Goal: Use online tool/utility: Utilize a website feature to perform a specific function

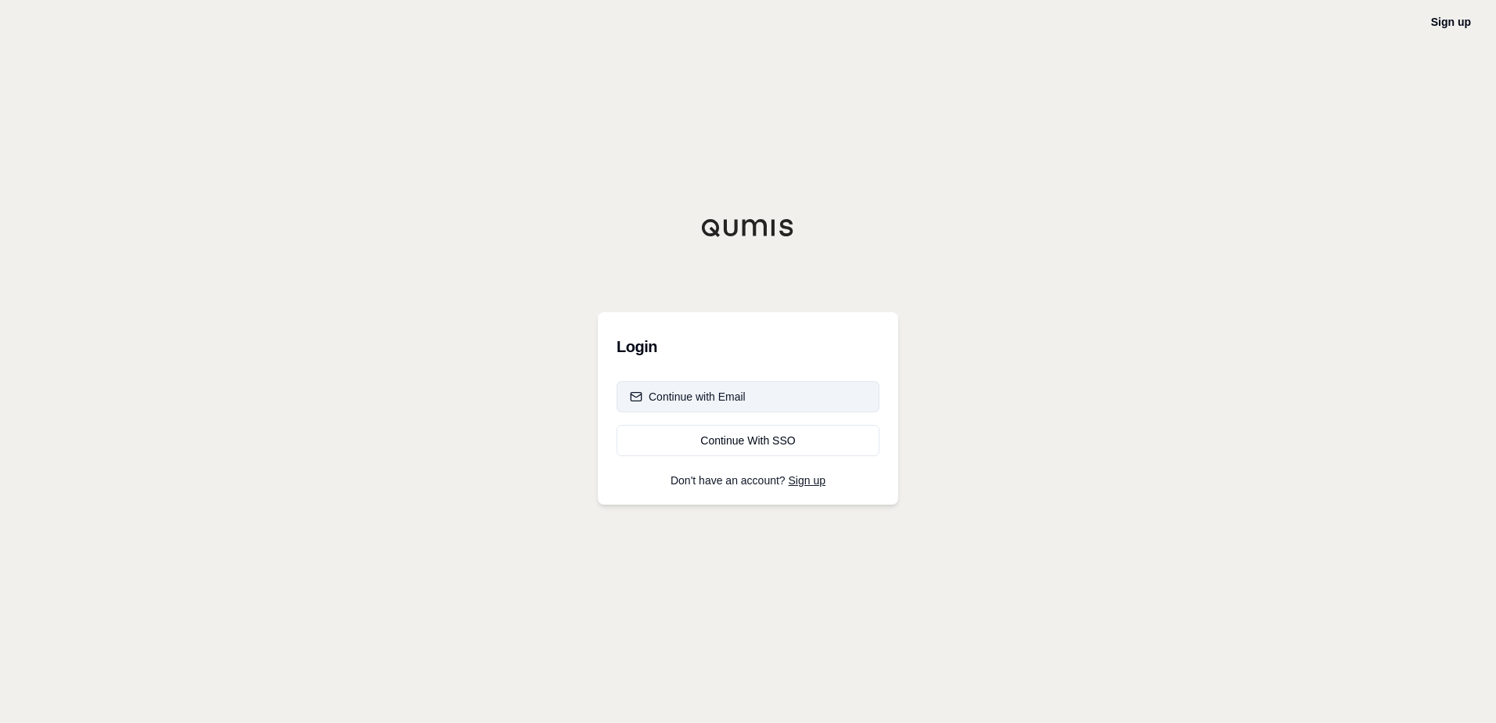
click at [733, 400] on div "Continue with Email" at bounding box center [688, 397] width 116 height 16
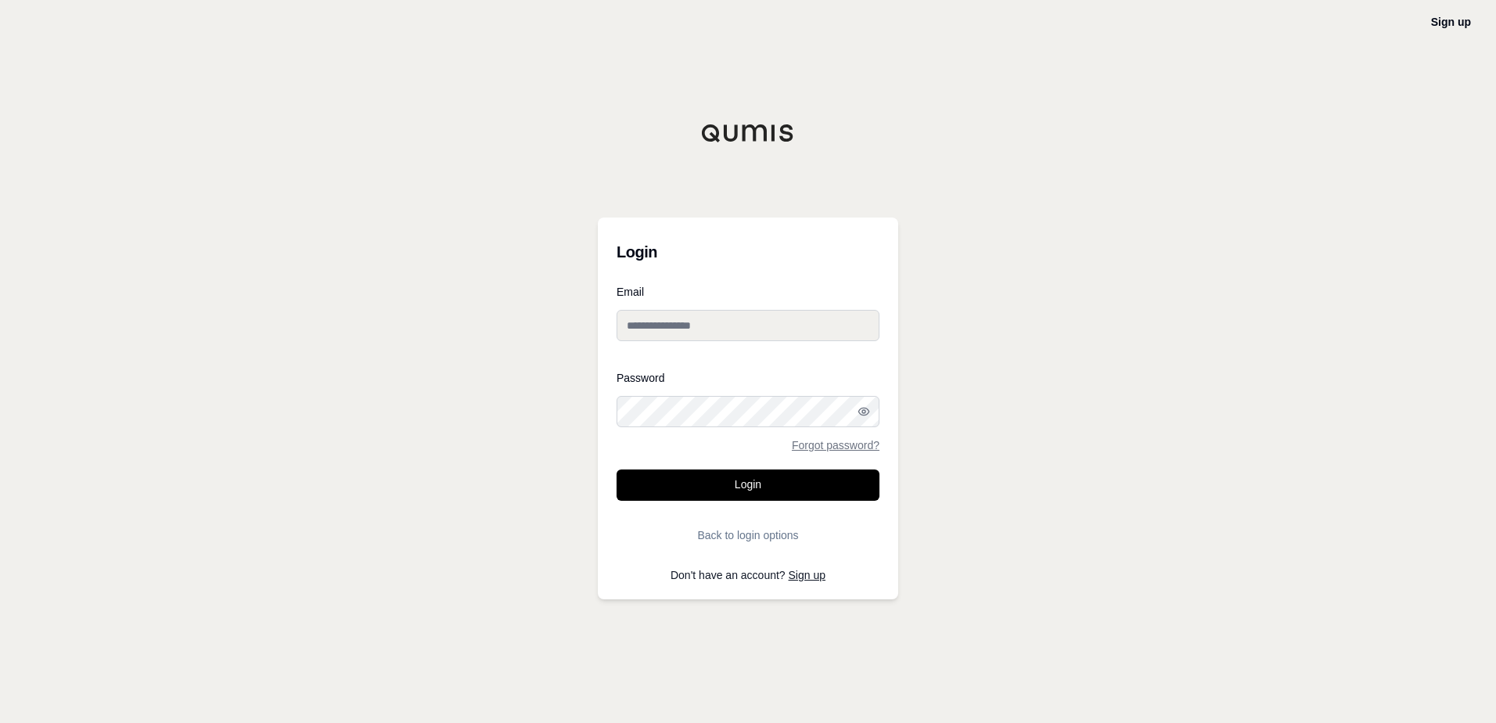
click at [696, 329] on input "Email" at bounding box center [748, 325] width 263 height 31
type input "**********"
click at [617, 470] on button "Login" at bounding box center [748, 485] width 263 height 31
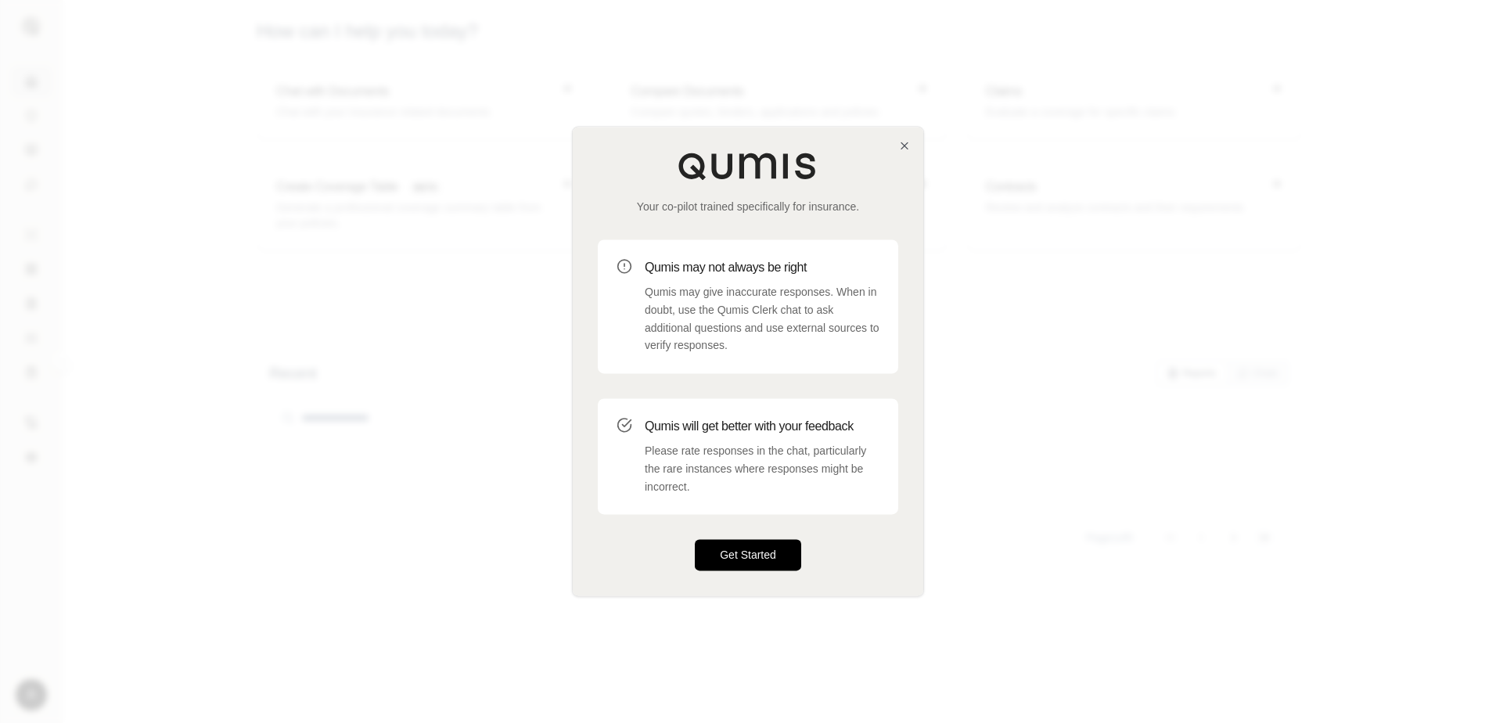
click at [758, 560] on button "Get Started" at bounding box center [748, 555] width 106 height 31
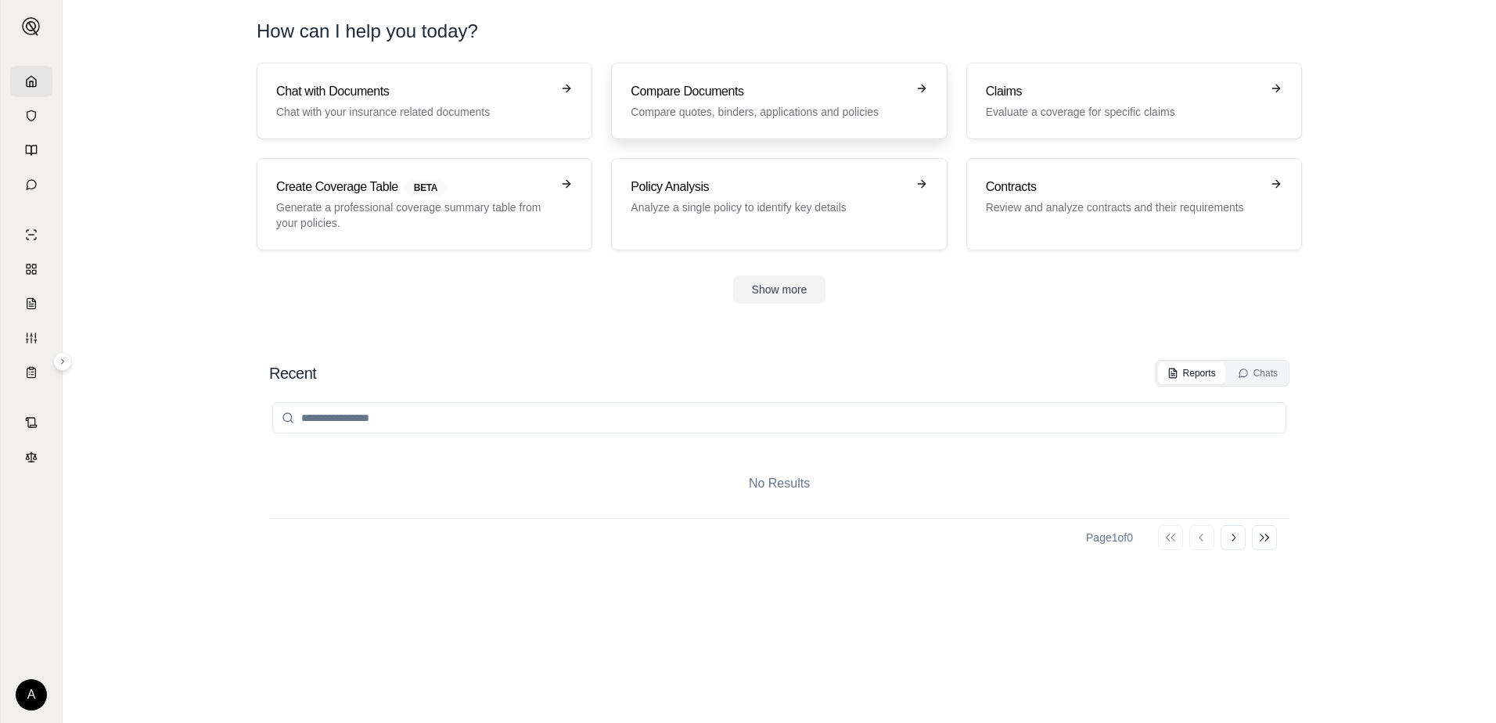
click at [710, 110] on p "Compare quotes, binders, applications and policies" at bounding box center [768, 112] width 275 height 16
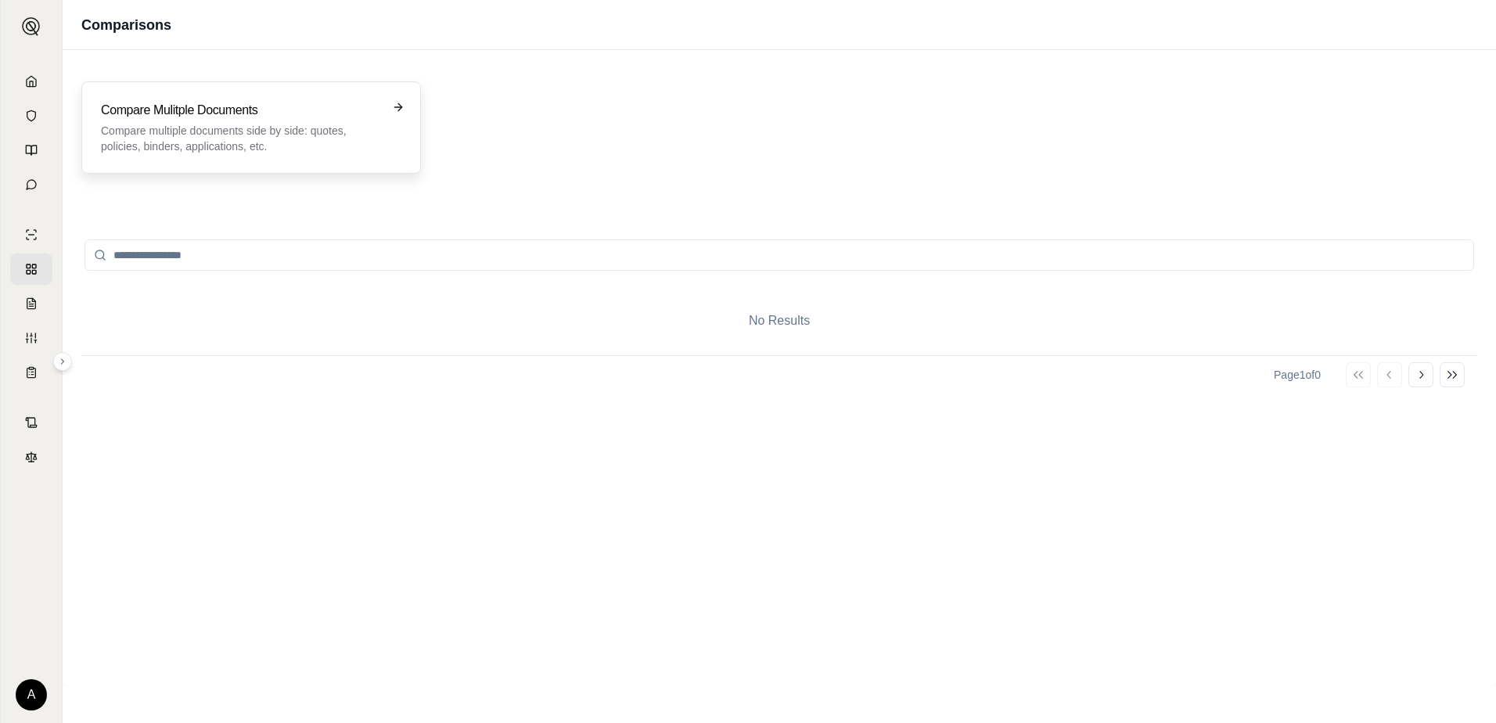
click at [373, 116] on h3 "Compare Mulitple Documents" at bounding box center [240, 110] width 279 height 19
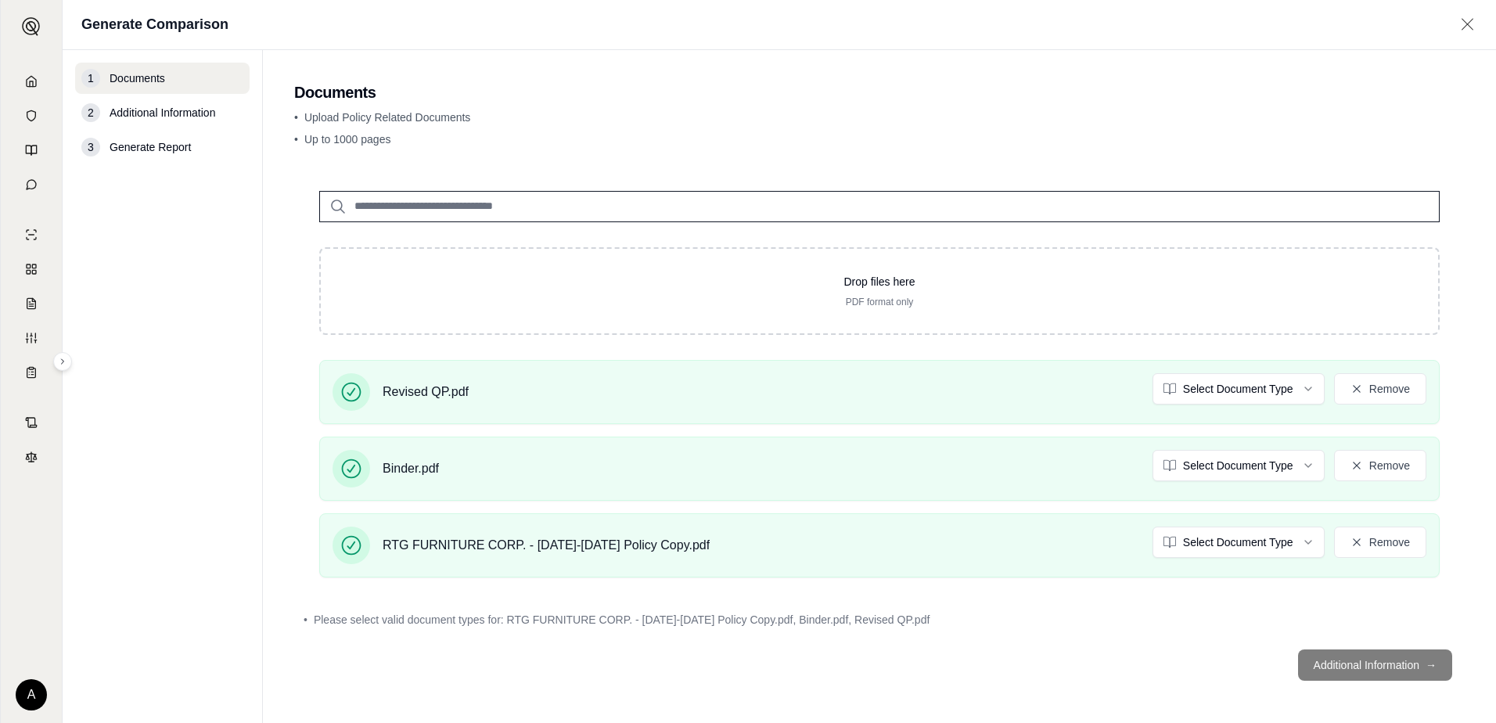
click at [1330, 663] on footer "Additional Information →" at bounding box center [879, 665] width 1171 height 56
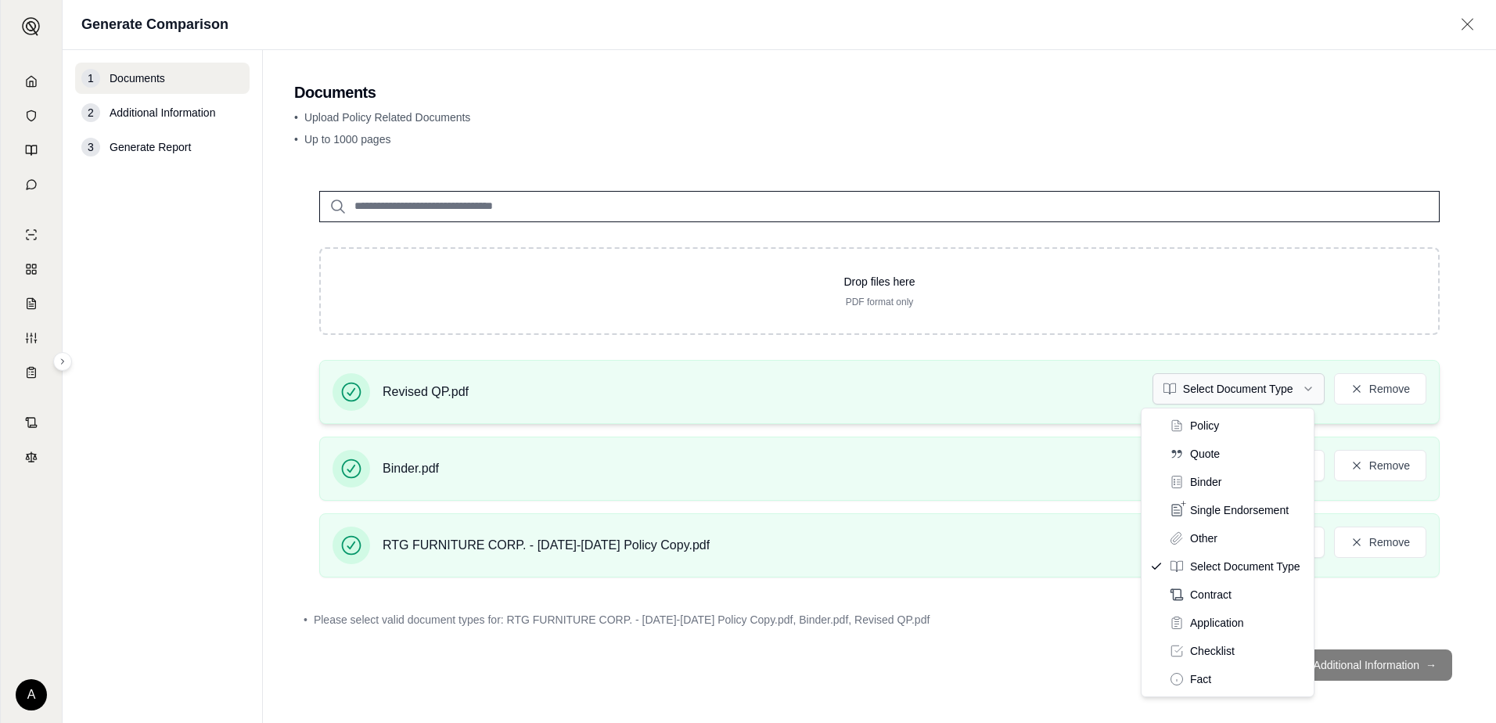
click at [1251, 389] on html "A Generate Comparison 1 Documents 2 Additional Information 3 Generate Report Do…" at bounding box center [748, 361] width 1496 height 723
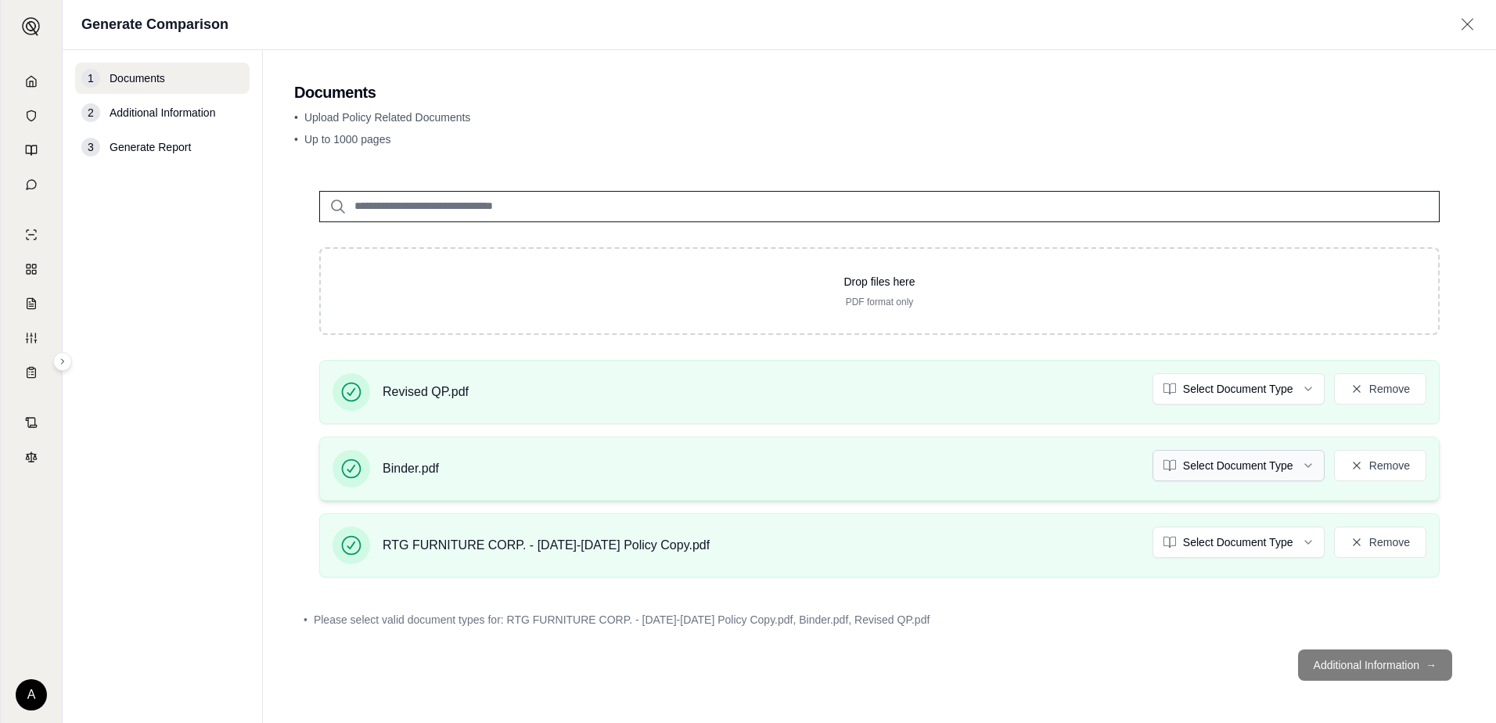
click at [1244, 471] on html "A Generate Comparison 1 Documents 2 Additional Information 3 Generate Report Do…" at bounding box center [748, 361] width 1496 height 723
click at [1220, 535] on html "Document type updated successfully Document type updated successfully A Generat…" at bounding box center [748, 361] width 1496 height 723
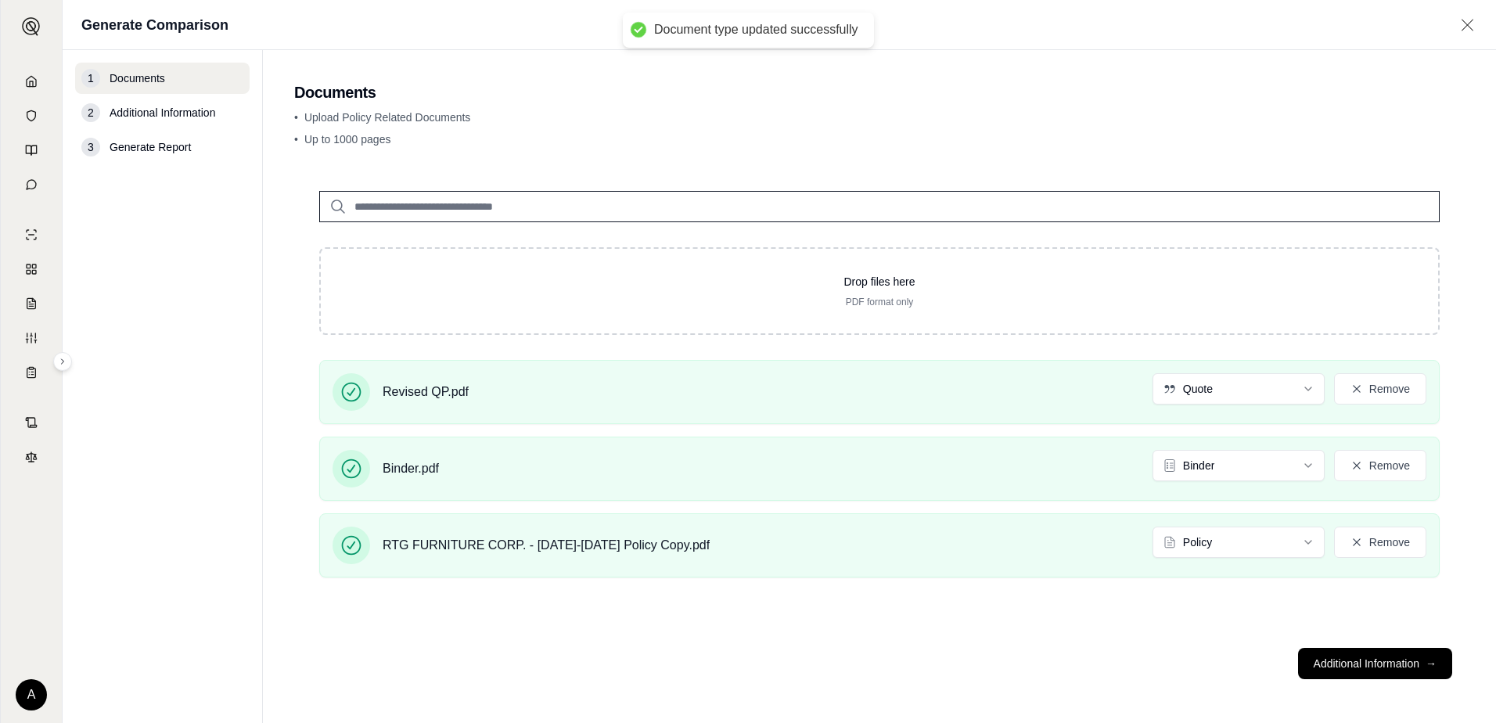
click at [1235, 614] on div "Drop files here PDF format only Revised QP.pdf Quote Remove Binder.pdf Binder R…" at bounding box center [879, 401] width 1171 height 470
click at [1341, 663] on button "Additional Information →" at bounding box center [1375, 663] width 154 height 31
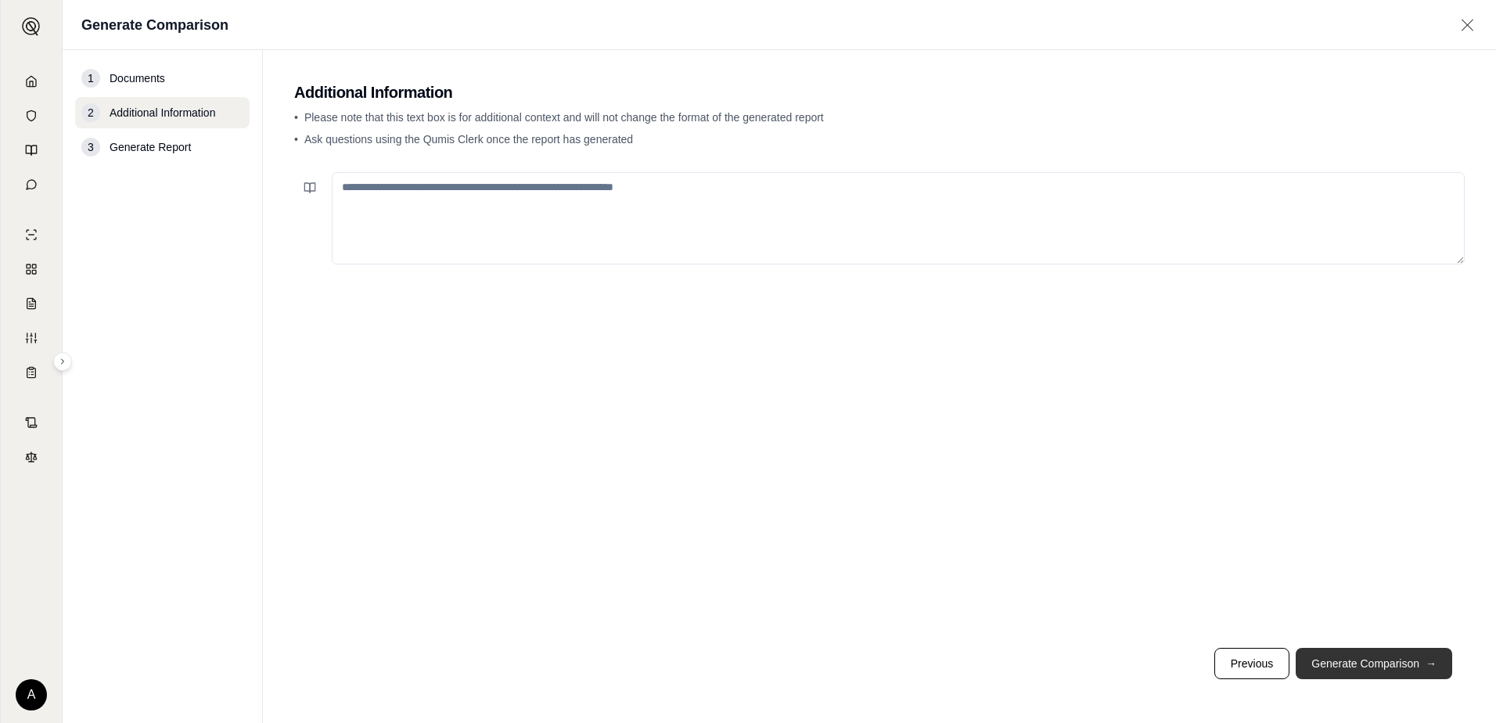
click at [1357, 670] on button "Generate Comparison →" at bounding box center [1374, 663] width 157 height 31
